Goal: Information Seeking & Learning: Learn about a topic

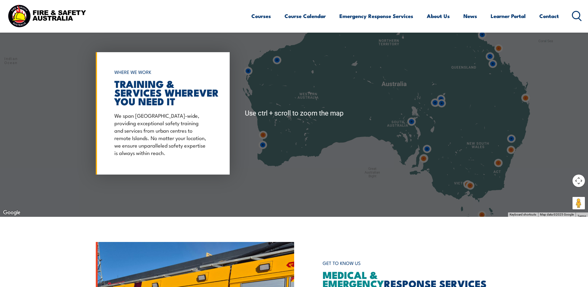
scroll to position [527, 0]
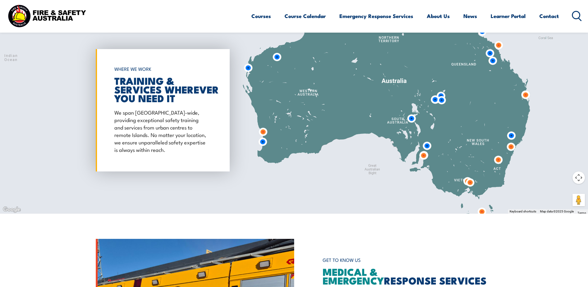
click at [470, 181] on img at bounding box center [470, 182] width 11 height 11
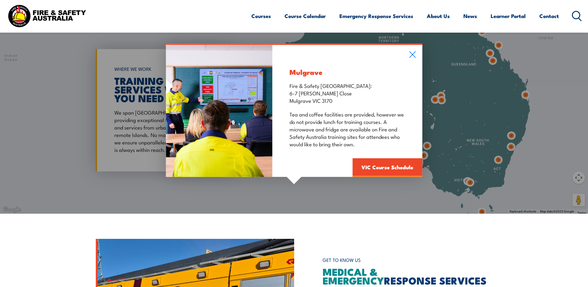
click at [467, 180] on div "Mulgrave Fire & Safety Australia: 6-7 Hartnett Close Mulgrave VIC 3170 Tea and …" at bounding box center [294, 110] width 588 height 207
click at [466, 180] on div "Mulgrave Fire & Safety Australia: 6-7 Hartnett Close Mulgrave VIC 3170 Tea and …" at bounding box center [294, 110] width 588 height 207
click at [411, 54] on icon at bounding box center [412, 54] width 7 height 7
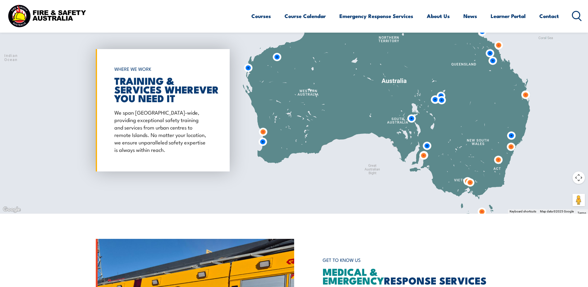
click at [465, 180] on img at bounding box center [470, 182] width 11 height 11
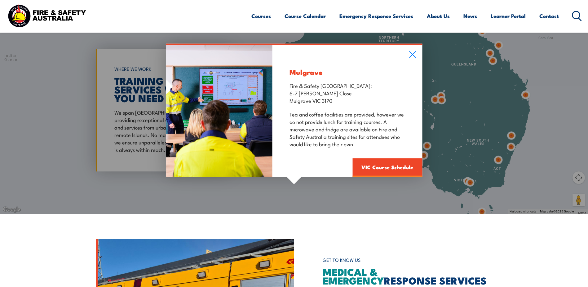
drag, startPoint x: 335, startPoint y: 100, endPoint x: 287, endPoint y: 93, distance: 48.3
click at [287, 93] on div "Mulgrave Fire & Safety Australia: 6-7 Hartnett Close Mulgrave VIC 3170 Tea and …" at bounding box center [348, 111] width 150 height 132
copy p "6-7 Hartnett Close Mulgrave VIC 3170"
drag, startPoint x: 410, startPoint y: 56, endPoint x: 463, endPoint y: 157, distance: 114.8
click at [410, 56] on icon at bounding box center [412, 54] width 7 height 7
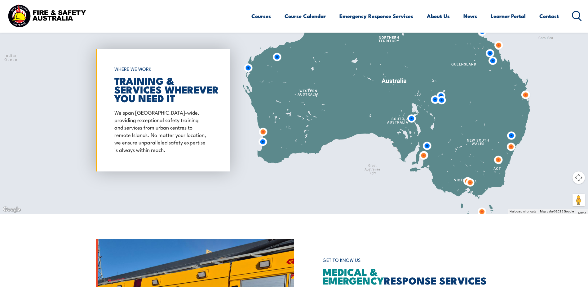
click at [466, 181] on img at bounding box center [470, 182] width 11 height 11
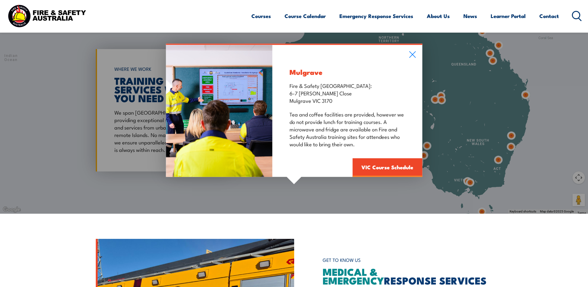
click at [471, 182] on div "Mulgrave Fire & Safety Australia: 6-7 Hartnett Close Mulgrave VIC 3170 Tea and …" at bounding box center [294, 110] width 588 height 207
click at [471, 183] on div "Mulgrave Fire & Safety Australia: 6-7 Hartnett Close Mulgrave VIC 3170 Tea and …" at bounding box center [294, 110] width 588 height 207
click at [414, 57] on icon at bounding box center [412, 54] width 7 height 7
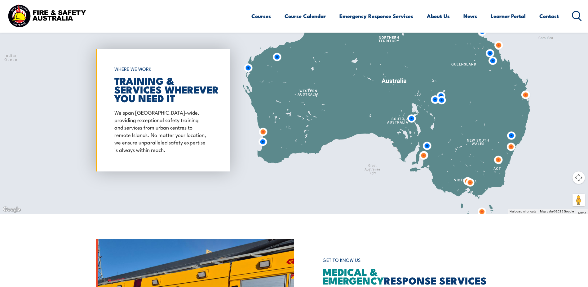
click at [471, 182] on img at bounding box center [470, 182] width 11 height 11
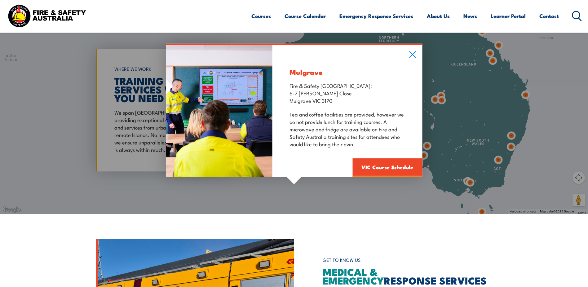
drag, startPoint x: 413, startPoint y: 53, endPoint x: 416, endPoint y: 79, distance: 26.2
click at [413, 54] on icon at bounding box center [412, 54] width 7 height 7
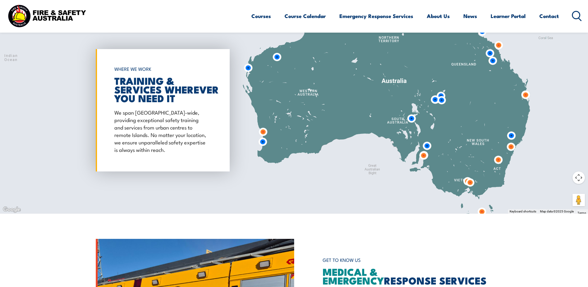
click at [464, 181] on img at bounding box center [467, 180] width 11 height 11
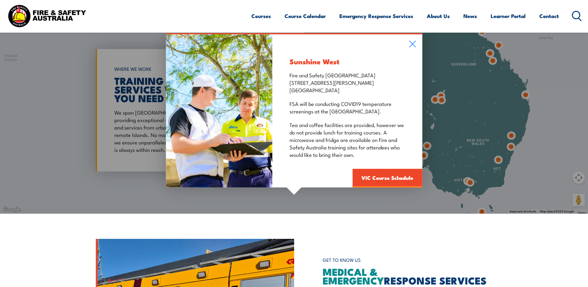
drag, startPoint x: 349, startPoint y: 92, endPoint x: 279, endPoint y: 83, distance: 70.6
click at [279, 83] on div "Sunshine West Fire and Safety Australia 125 Fairbairn Road Sunshine West VIC 30…" at bounding box center [348, 110] width 150 height 153
copy p "125 Fairbairn Road Sunshine West VIC 3020"
click at [412, 41] on icon at bounding box center [412, 43] width 7 height 7
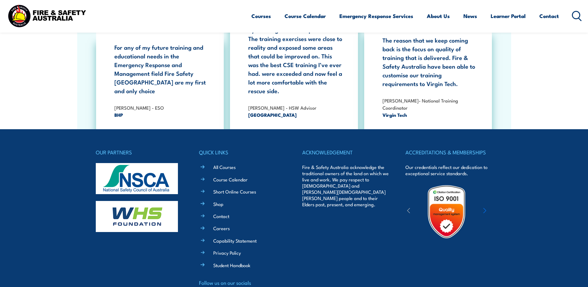
scroll to position [1135, 0]
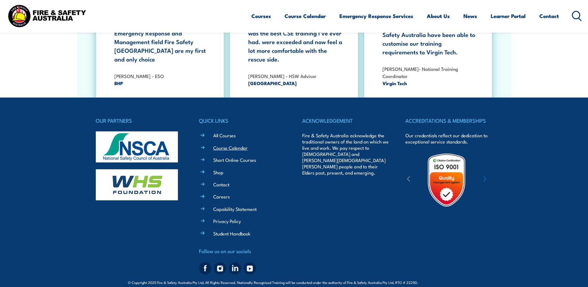
click at [235, 144] on link "Course Calendar" at bounding box center [230, 147] width 34 height 7
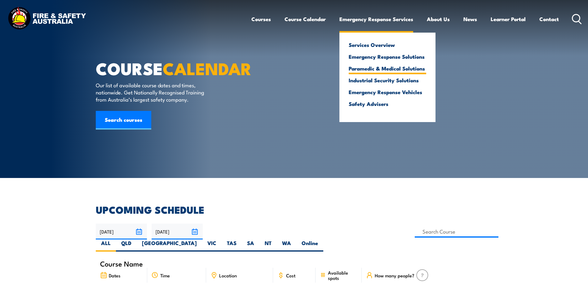
click at [396, 71] on link "Paramedic & Medical Solutions" at bounding box center [388, 68] width 78 height 6
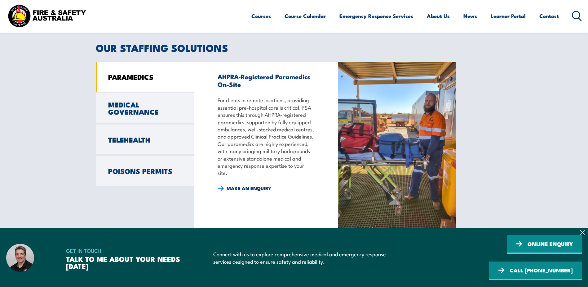
scroll to position [496, 0]
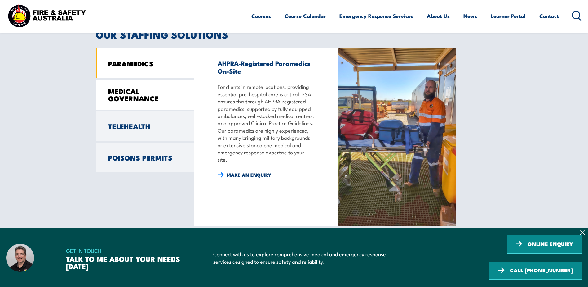
click at [122, 90] on link "MEDICAL GOVERNANCE" at bounding box center [145, 95] width 99 height 30
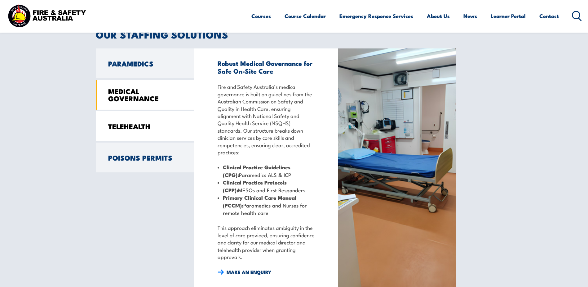
click at [130, 123] on link "TELEHEALTH" at bounding box center [145, 126] width 99 height 30
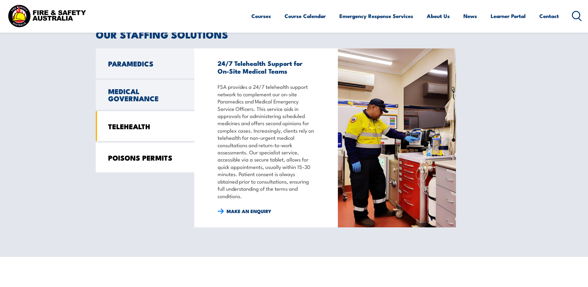
click at [139, 151] on link "POISONS PERMITS" at bounding box center [145, 157] width 99 height 30
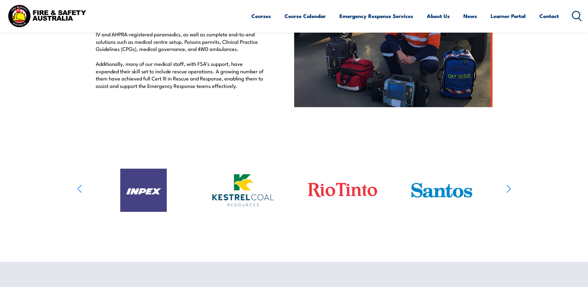
scroll to position [214, 0]
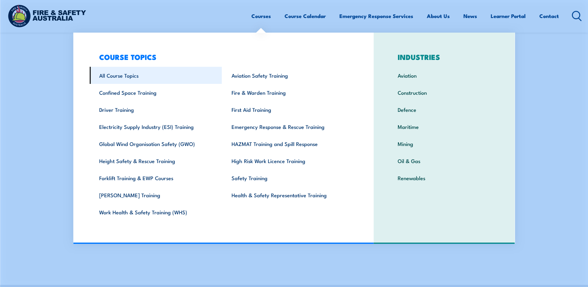
click at [128, 74] on link "All Course Topics" at bounding box center [156, 75] width 132 height 17
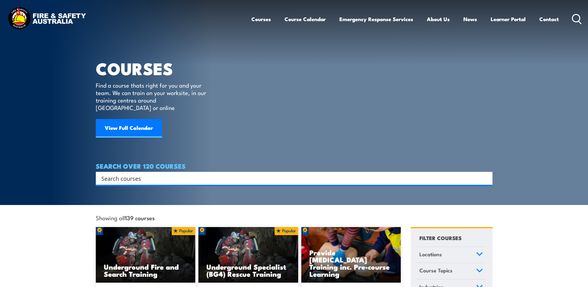
click at [65, 19] on img at bounding box center [46, 19] width 81 height 27
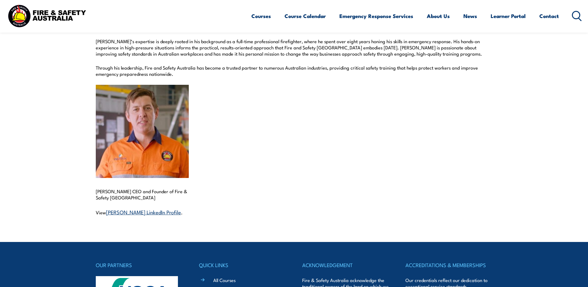
scroll to position [217, 0]
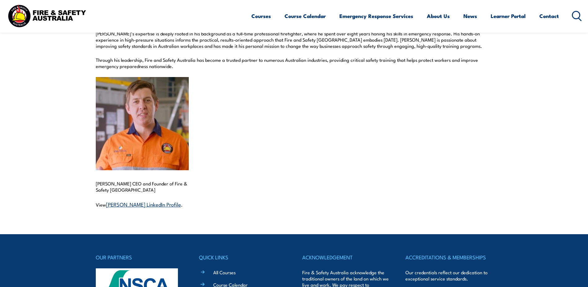
click at [155, 205] on link "[PERSON_NAME] LinkedIn Profile" at bounding box center [143, 203] width 75 height 7
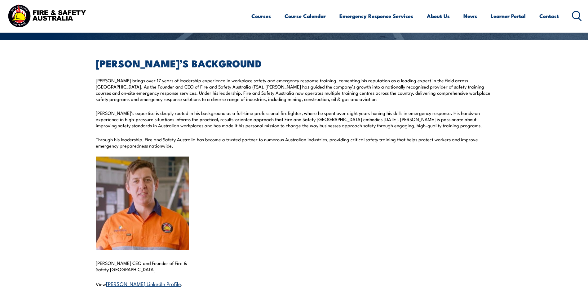
scroll to position [155, 0]
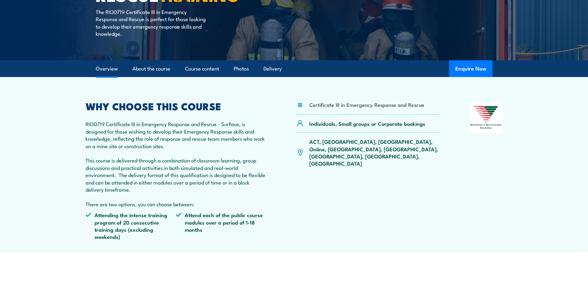
scroll to position [155, 0]
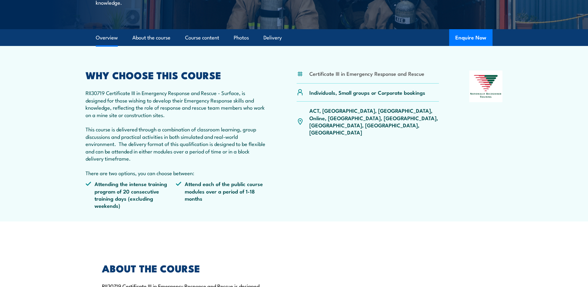
click at [85, 114] on section "Certificate III in Emergency Response and Rescue Individuals, Small groups or C…" at bounding box center [294, 133] width 588 height 175
